Goal: Check status: Check status

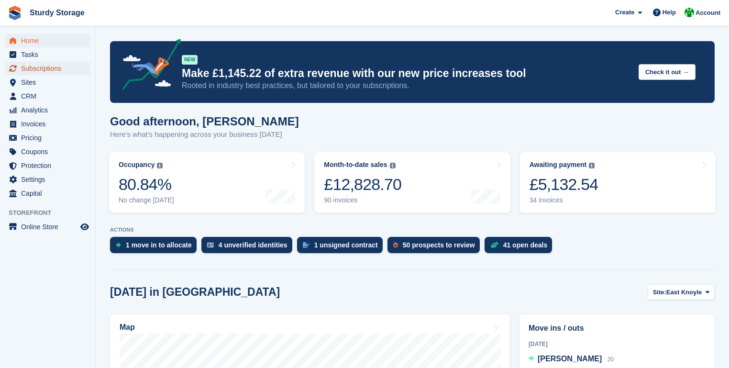
click at [33, 70] on span "Subscriptions" at bounding box center [49, 68] width 57 height 13
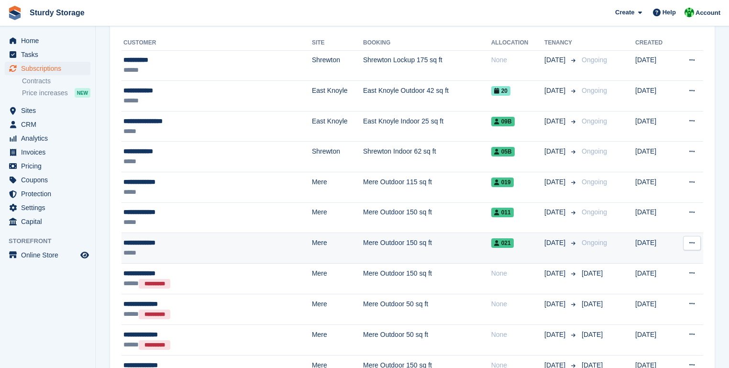
scroll to position [115, 0]
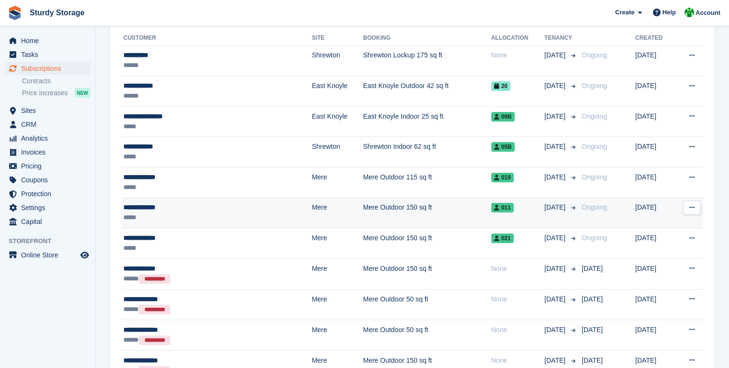
click at [150, 203] on div "**********" at bounding box center [188, 207] width 131 height 10
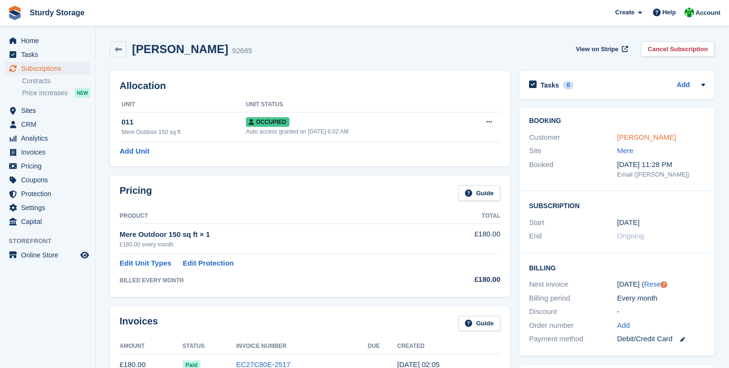
click at [628, 139] on link "[PERSON_NAME]" at bounding box center [646, 137] width 59 height 8
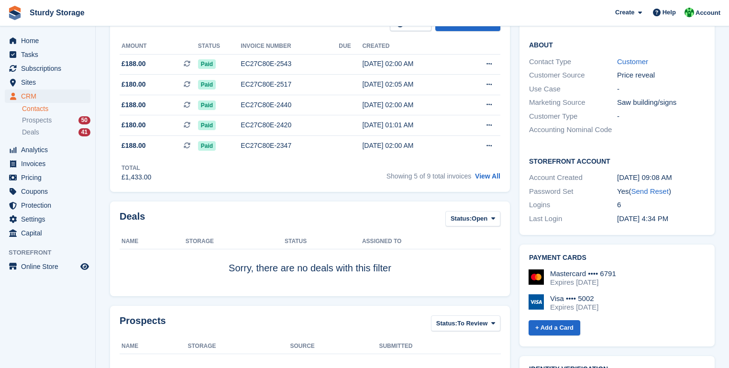
scroll to position [191, 0]
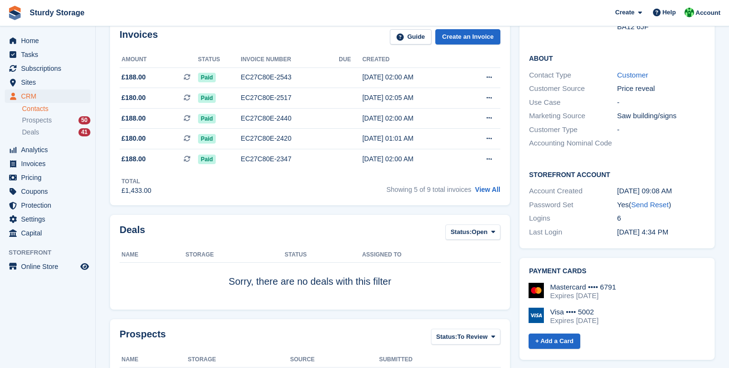
click at [537, 283] on img at bounding box center [535, 290] width 15 height 15
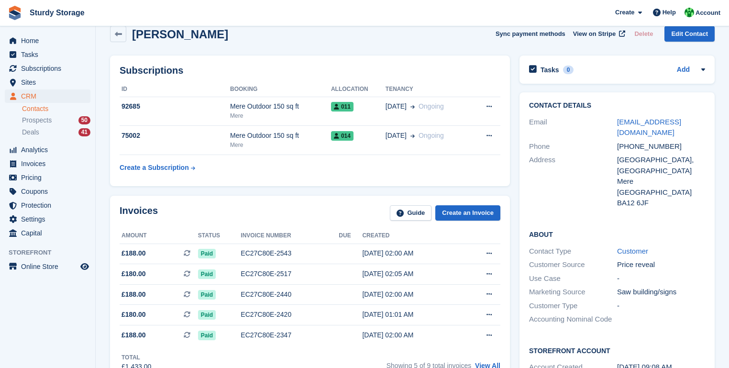
scroll to position [0, 0]
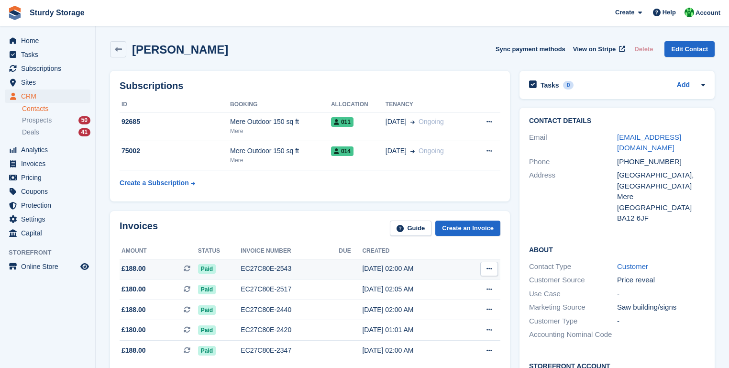
click at [260, 268] on div "EC27C80E-2543" at bounding box center [290, 268] width 98 height 10
